Goal: Task Accomplishment & Management: Complete application form

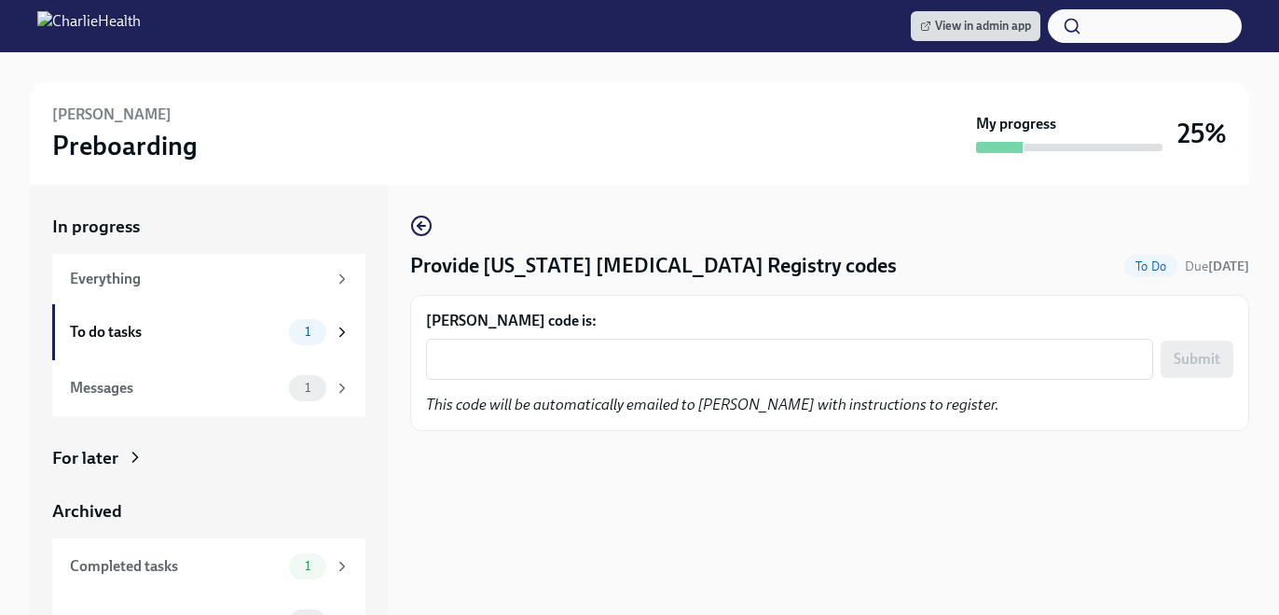
click at [562, 388] on div "[PERSON_NAME] code is: x ​ Submit This code will be automatically emailed to [P…" at bounding box center [830, 363] width 808 height 104
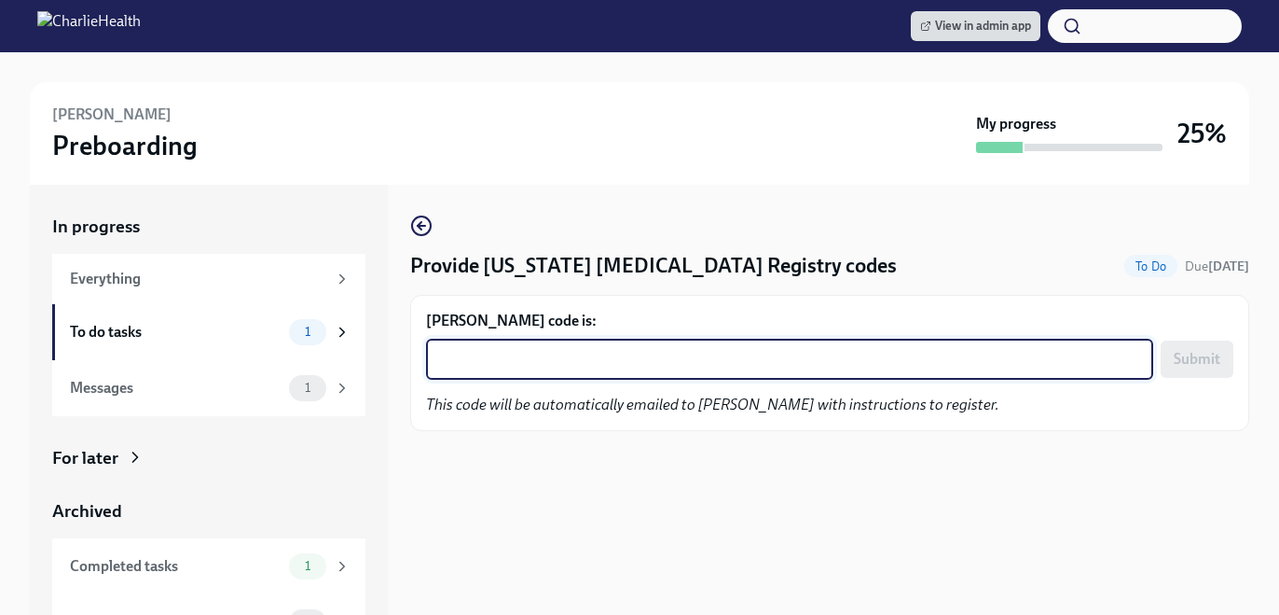
click at [553, 362] on textarea "[PERSON_NAME] code is:" at bounding box center [789, 359] width 705 height 22
paste textarea "Y5FG8AI8I6L6"
type textarea "Y5FG8AI8I6L6"
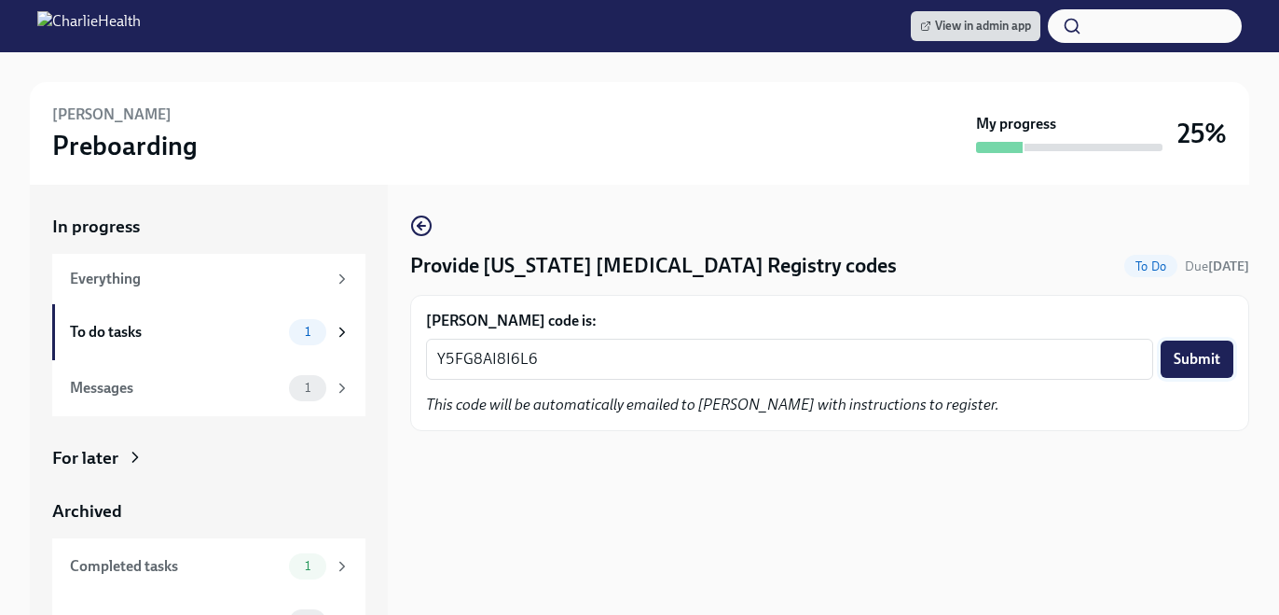
click at [1176, 357] on span "Submit" at bounding box center [1197, 359] width 47 height 19
click at [495, 362] on textarea "[PERSON_NAME]'s code is:" at bounding box center [789, 359] width 705 height 22
paste textarea "26M61S58A8TG"
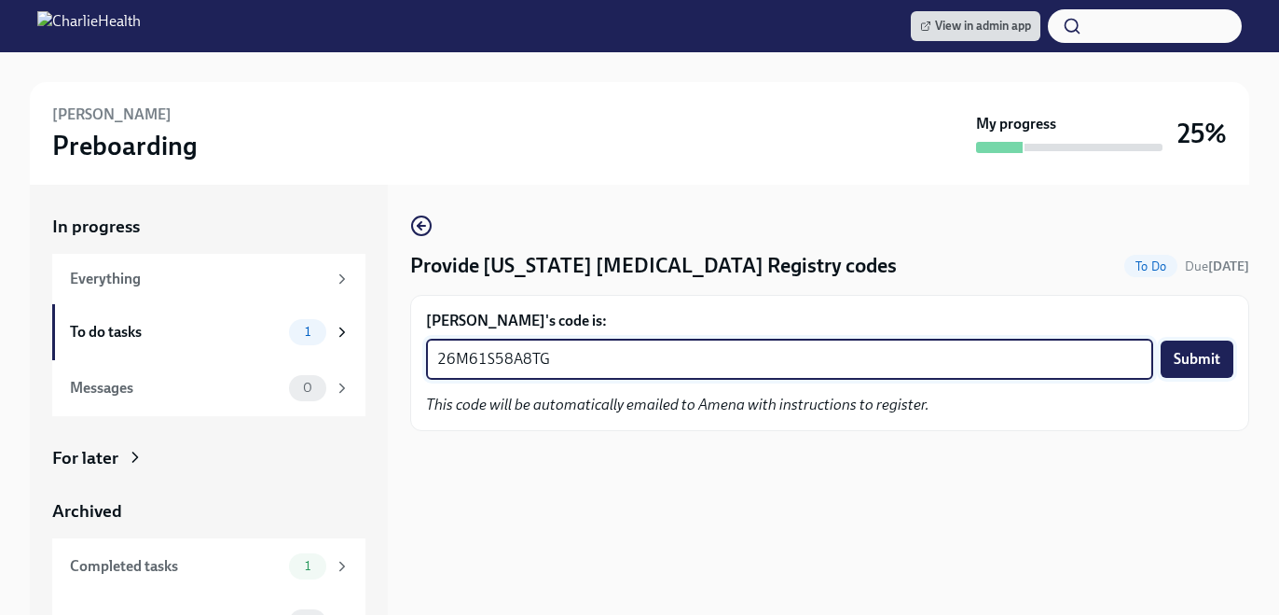
type textarea "26M61S58A8TG"
click at [1196, 345] on button "Submit" at bounding box center [1197, 358] width 73 height 37
